Goal: Task Accomplishment & Management: Use online tool/utility

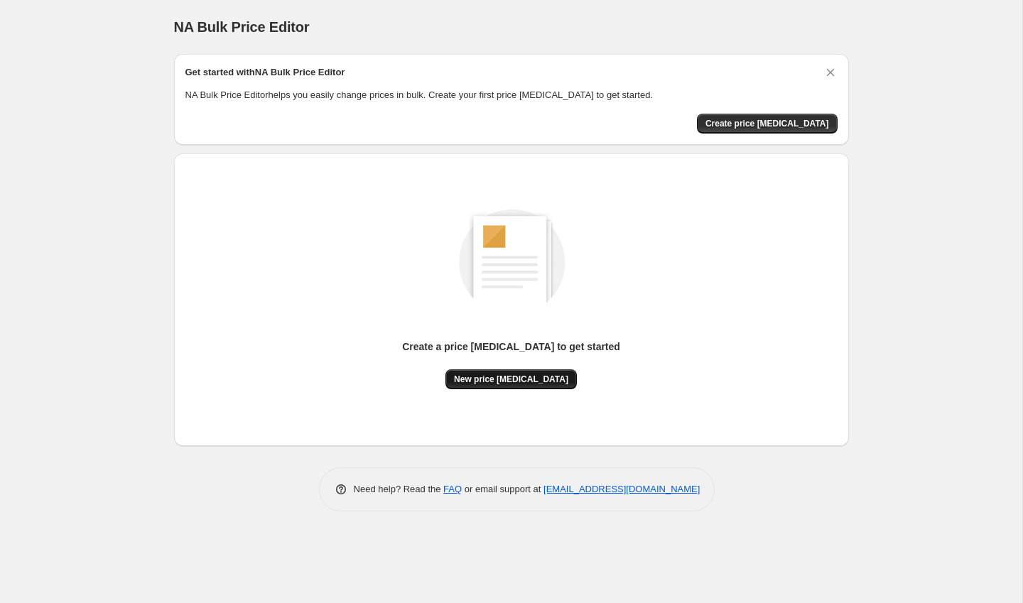
click at [529, 383] on span "New price [MEDICAL_DATA]" at bounding box center [511, 379] width 114 height 11
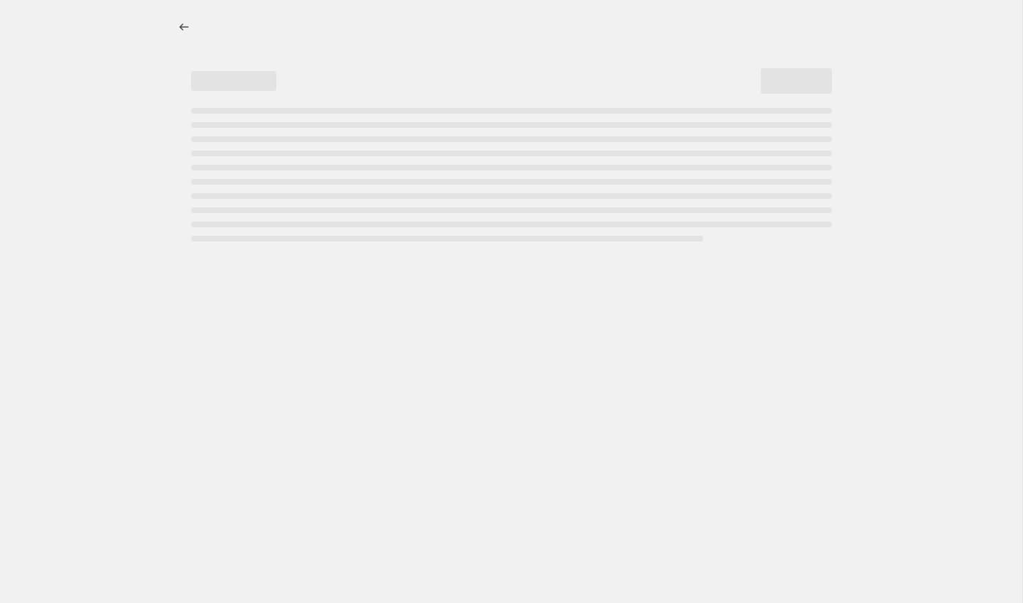
select select "percentage"
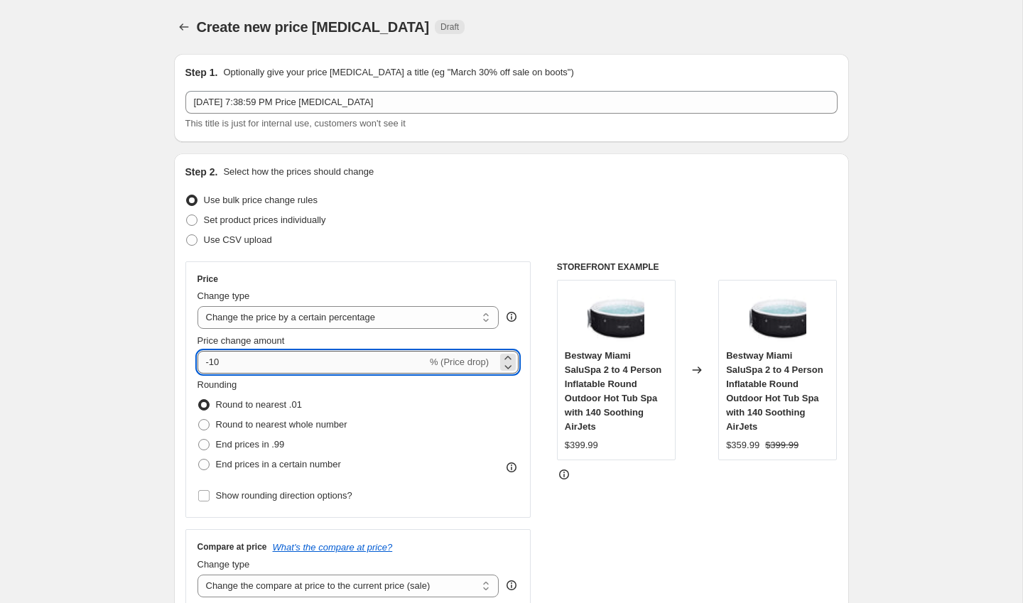
click at [251, 369] on input "-10" at bounding box center [311, 362] width 229 height 23
type input "-1"
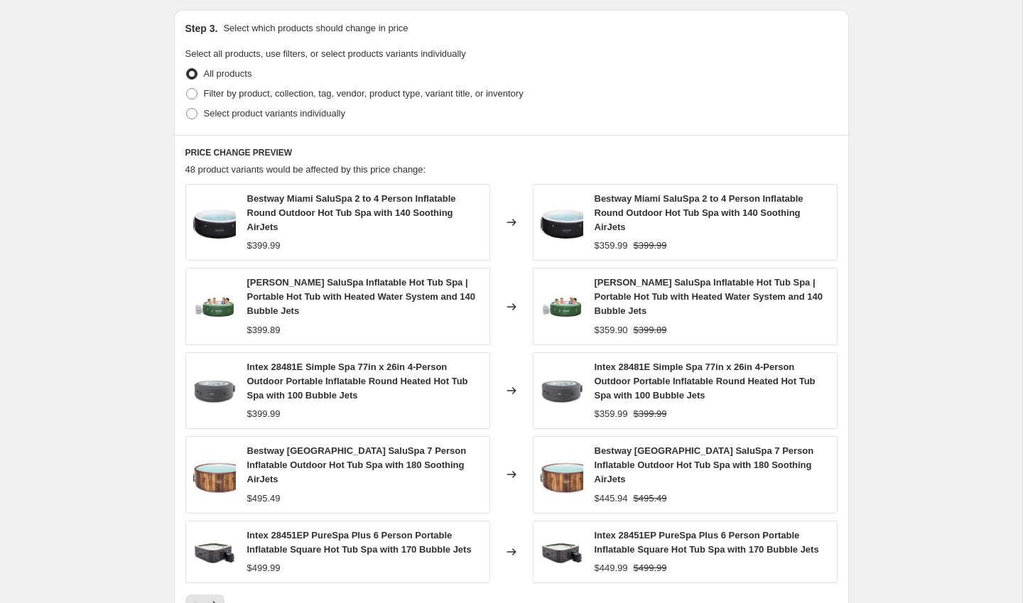
scroll to position [882, 0]
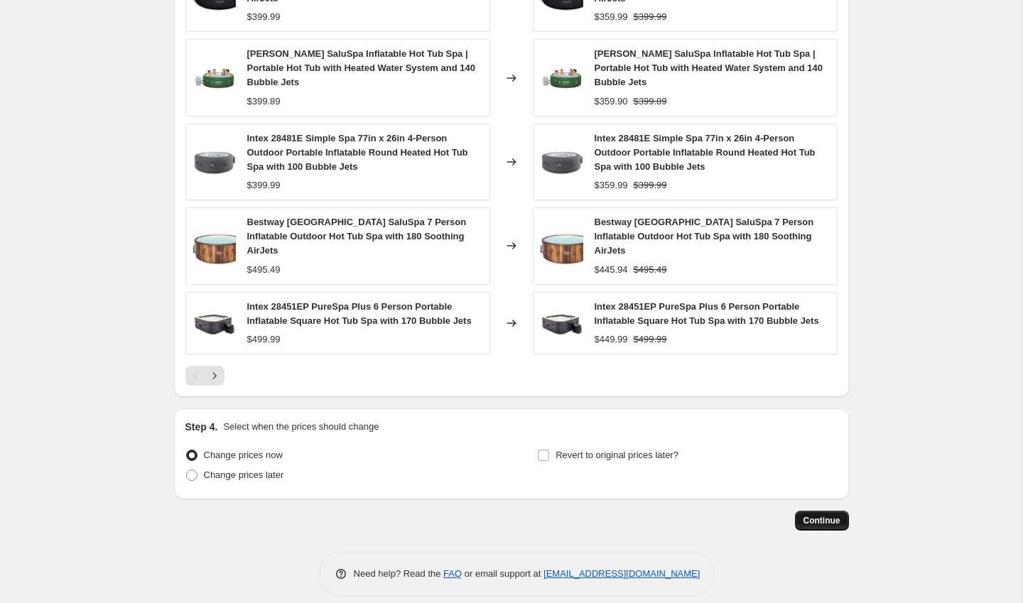
type input "-40"
click at [819, 515] on span "Continue" at bounding box center [821, 520] width 37 height 11
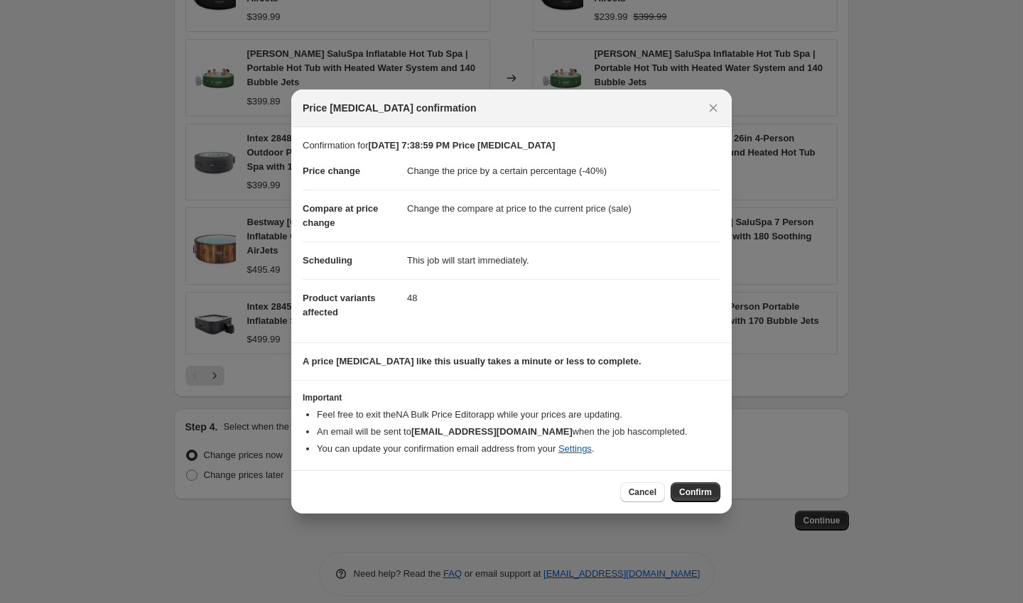
click at [702, 504] on div "Cancel Confirm" at bounding box center [511, 491] width 440 height 43
click at [699, 489] on span "Confirm" at bounding box center [695, 491] width 33 height 11
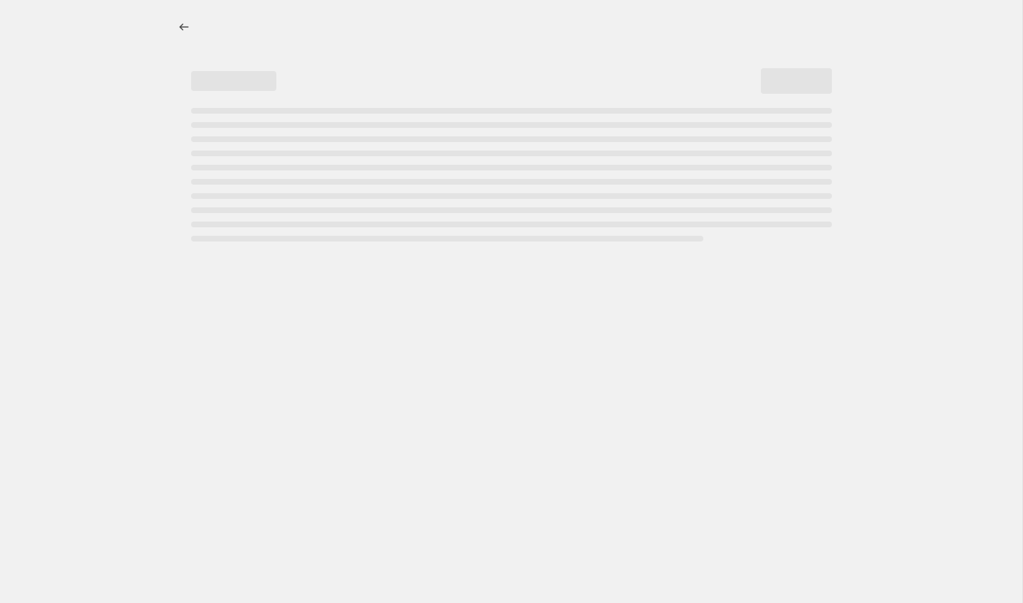
select select "percentage"
